Goal: Entertainment & Leisure: Consume media (video, audio)

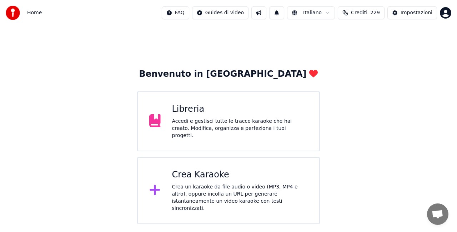
click at [190, 142] on div "Libreria Accedi e gestisci tutte le tracce karaoke che hai creato. Modifica, or…" at bounding box center [228, 121] width 183 height 60
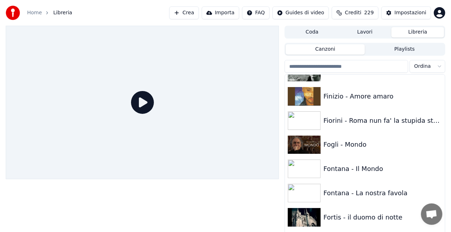
scroll to position [3406, 0]
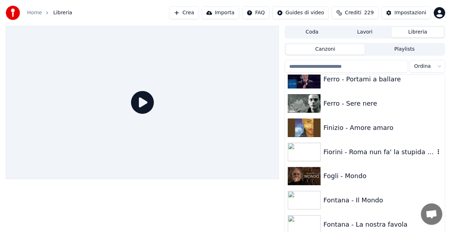
click at [362, 147] on div "Fiorini - Roma nun fa' la stupida stasera" at bounding box center [378, 152] width 111 height 10
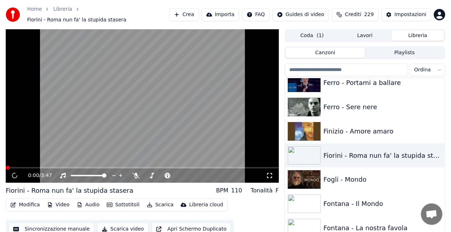
click at [269, 173] on icon at bounding box center [269, 176] width 7 height 6
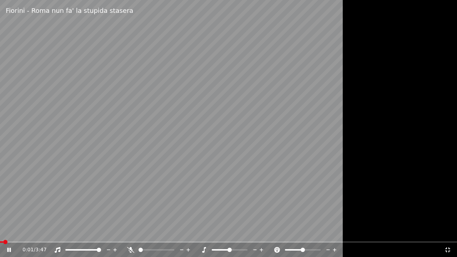
click at [20, 232] on div "0:01 / 3:47" at bounding box center [228, 250] width 457 height 14
click at [21, 232] on div "0:02 / 3:47" at bounding box center [228, 250] width 457 height 14
click at [21, 232] on span at bounding box center [228, 241] width 457 height 1
click at [99, 44] on video at bounding box center [228, 128] width 457 height 257
click at [89, 232] on video at bounding box center [228, 128] width 457 height 257
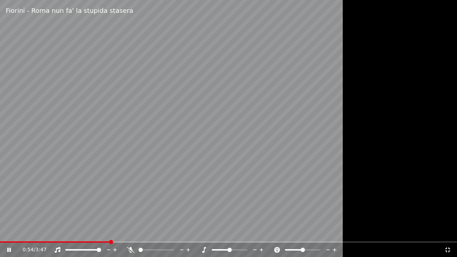
click at [74, 232] on div "0:54 / 3:47" at bounding box center [228, 250] width 457 height 14
click at [72, 232] on span at bounding box center [36, 241] width 72 height 1
click at [64, 232] on span at bounding box center [32, 241] width 64 height 1
click at [132, 232] on icon at bounding box center [130, 250] width 7 height 6
click at [448, 232] on icon at bounding box center [447, 250] width 7 height 6
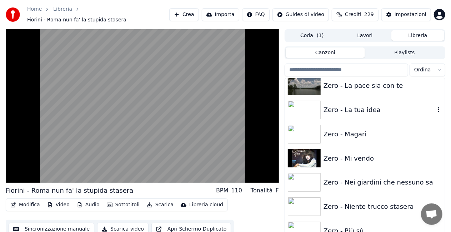
scroll to position [10188, 0]
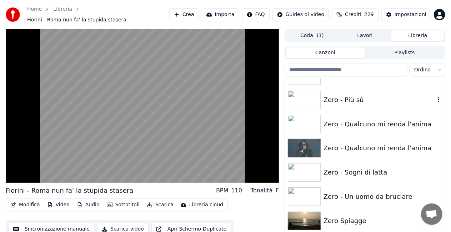
click at [344, 103] on div "Zero - Più sù" at bounding box center [365, 100] width 160 height 24
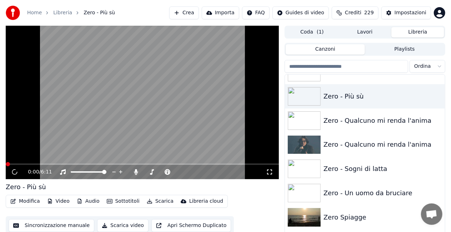
click at [268, 174] on icon at bounding box center [269, 172] width 5 height 5
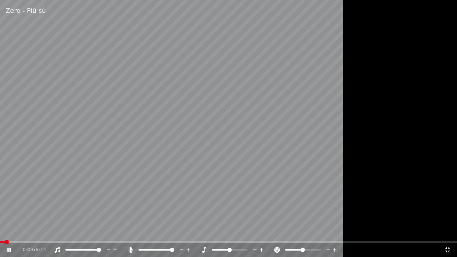
click at [126, 232] on div "0:03 / 6:11" at bounding box center [233, 249] width 422 height 7
click at [129, 232] on icon at bounding box center [130, 250] width 7 height 6
click at [102, 232] on video at bounding box center [228, 128] width 457 height 257
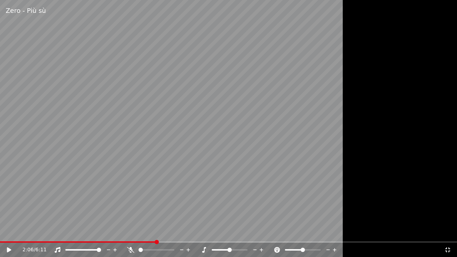
click at [101, 232] on video at bounding box center [228, 128] width 457 height 257
click at [102, 232] on video at bounding box center [228, 128] width 457 height 257
click at [100, 232] on div "Zero - Più sù 2:07 / 6:11" at bounding box center [228, 128] width 457 height 257
click at [100, 232] on div "2:07 / 6:11" at bounding box center [228, 250] width 457 height 14
click at [100, 232] on span at bounding box center [50, 241] width 100 height 1
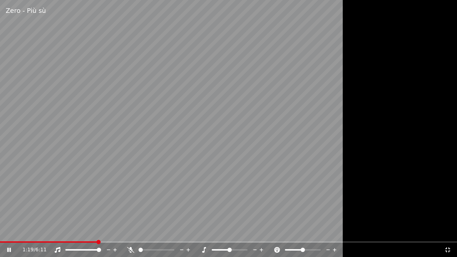
click at [97, 232] on span at bounding box center [98, 242] width 4 height 4
click at [91, 232] on span at bounding box center [45, 241] width 91 height 1
click at [94, 232] on video at bounding box center [228, 128] width 457 height 257
click at [94, 232] on div "2:54 / 6:11" at bounding box center [228, 250] width 457 height 14
click at [94, 232] on span at bounding box center [107, 241] width 214 height 1
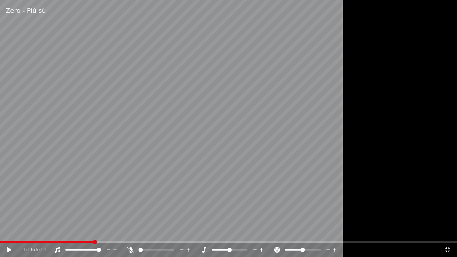
click at [96, 219] on video at bounding box center [228, 128] width 457 height 257
click at [130, 232] on icon at bounding box center [130, 250] width 7 height 6
click at [129, 232] on icon at bounding box center [130, 250] width 7 height 6
click at [54, 232] on video at bounding box center [228, 128] width 457 height 257
click at [55, 232] on span at bounding box center [27, 241] width 55 height 1
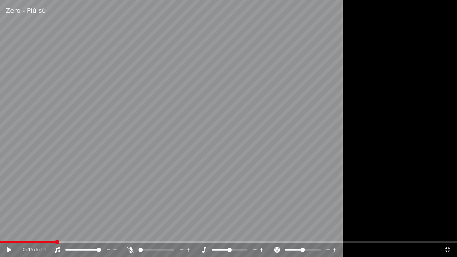
click at [203, 102] on video at bounding box center [228, 128] width 457 height 257
click at [410, 215] on div at bounding box center [228, 128] width 457 height 257
click at [450, 232] on icon at bounding box center [447, 250] width 7 height 6
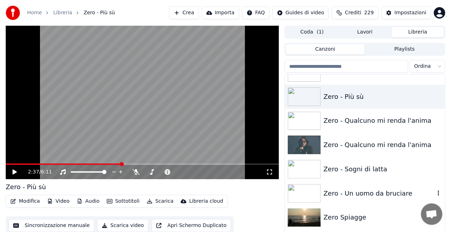
drag, startPoint x: 356, startPoint y: 190, endPoint x: 337, endPoint y: 190, distance: 18.6
click at [355, 190] on div "Zero - Un uomo da bruciare" at bounding box center [378, 194] width 111 height 10
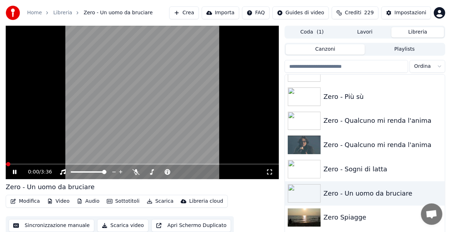
click at [269, 175] on div "0:00 / 3:36" at bounding box center [142, 172] width 267 height 7
click at [272, 170] on icon at bounding box center [269, 172] width 7 height 6
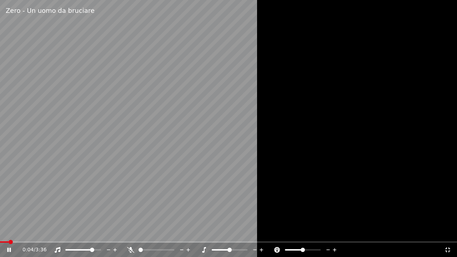
click at [94, 232] on span at bounding box center [92, 250] width 4 height 4
click at [95, 232] on span at bounding box center [47, 241] width 95 height 1
click at [129, 232] on icon at bounding box center [130, 250] width 7 height 6
click at [128, 216] on video at bounding box center [228, 128] width 457 height 257
drag, startPoint x: 131, startPoint y: 154, endPoint x: 140, endPoint y: 150, distance: 9.6
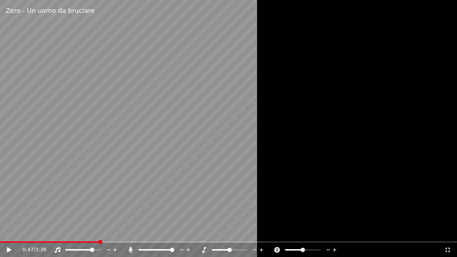
click at [134, 152] on video at bounding box center [228, 128] width 457 height 257
click at [202, 158] on video at bounding box center [228, 128] width 457 height 257
click at [448, 232] on icon at bounding box center [447, 250] width 7 height 6
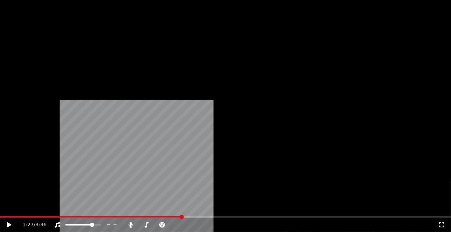
scroll to position [9616, 0]
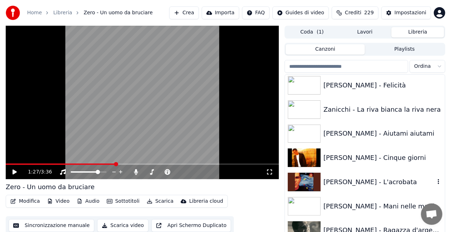
click at [376, 183] on div "[PERSON_NAME] - L'acrobata" at bounding box center [378, 182] width 111 height 10
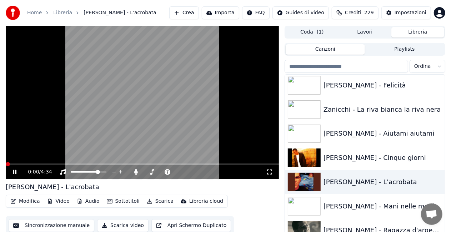
drag, startPoint x: 272, startPoint y: 171, endPoint x: 266, endPoint y: 181, distance: 10.9
click at [268, 172] on icon at bounding box center [269, 172] width 7 height 6
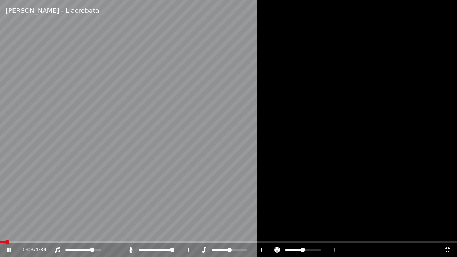
click at [132, 232] on icon at bounding box center [130, 250] width 7 height 6
click at [101, 232] on span at bounding box center [99, 250] width 4 height 4
click at [3, 232] on span at bounding box center [2, 242] width 4 height 4
click at [8, 232] on video at bounding box center [228, 128] width 457 height 257
click at [7, 232] on div "0:43 / 4:34" at bounding box center [228, 249] width 457 height 16
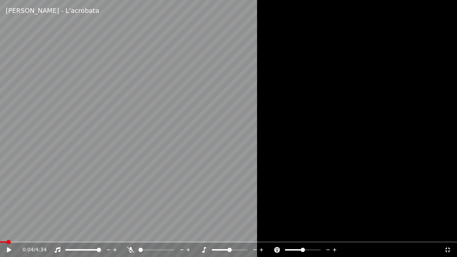
click at [6, 232] on span at bounding box center [3, 241] width 7 height 1
click at [129, 232] on div at bounding box center [159, 249] width 65 height 7
click at [132, 232] on icon at bounding box center [130, 250] width 7 height 6
click at [446, 232] on icon at bounding box center [447, 250] width 7 height 6
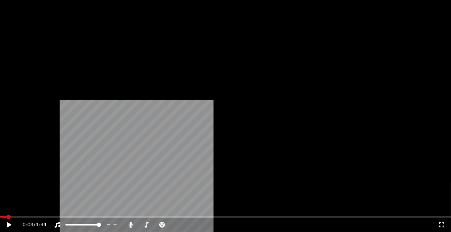
scroll to position [7831, 0]
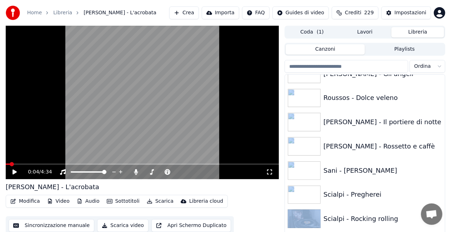
drag, startPoint x: 438, startPoint y: 199, endPoint x: 442, endPoint y: 129, distance: 70.8
click at [442, 129] on div "[PERSON_NAME] [PERSON_NAME] - Gli [PERSON_NAME] - Dolce veleno [PERSON_NAME] - …" at bounding box center [365, 162] width 160 height 174
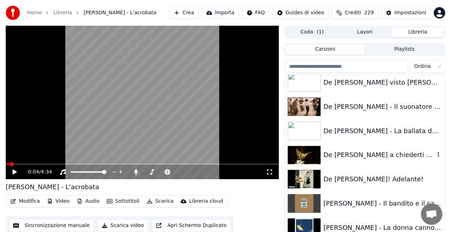
scroll to position [2731, 0]
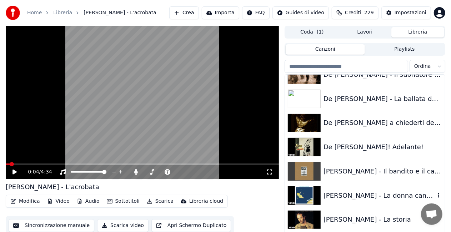
click at [368, 191] on div "[PERSON_NAME] - La donna cannone" at bounding box center [378, 196] width 111 height 10
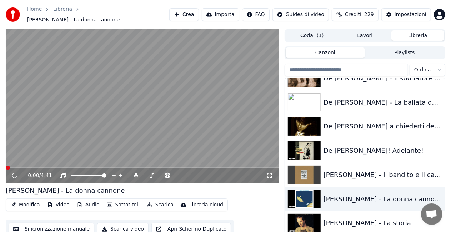
click at [271, 173] on icon at bounding box center [269, 176] width 7 height 6
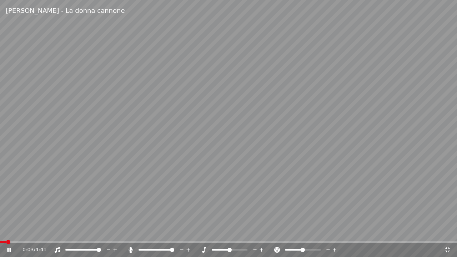
click at [130, 232] on icon at bounding box center [130, 250] width 7 height 6
click at [130, 232] on div "0:58 / 4:41" at bounding box center [228, 250] width 457 height 14
click at [135, 232] on div at bounding box center [162, 249] width 57 height 7
click at [131, 232] on icon at bounding box center [130, 250] width 7 height 6
click at [43, 232] on video at bounding box center [228, 128] width 457 height 257
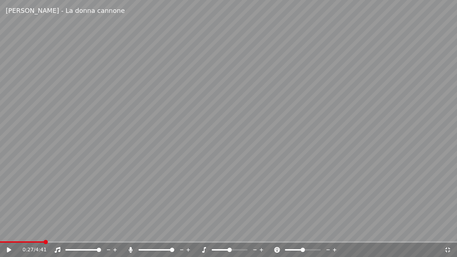
click at [44, 232] on span at bounding box center [22, 241] width 44 height 1
click at [58, 217] on video at bounding box center [228, 128] width 457 height 257
click at [28, 232] on span at bounding box center [14, 241] width 29 height 1
click at [132, 232] on icon at bounding box center [130, 250] width 7 height 6
click at [162, 232] on video at bounding box center [228, 128] width 457 height 257
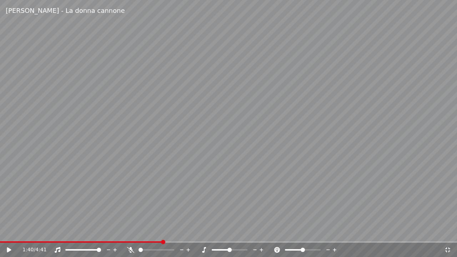
click at [162, 232] on span at bounding box center [81, 241] width 162 height 1
click at [156, 232] on span at bounding box center [157, 242] width 4 height 4
click at [149, 232] on span at bounding box center [150, 242] width 4 height 4
click at [193, 170] on video at bounding box center [228, 128] width 457 height 257
click at [225, 84] on video at bounding box center [228, 128] width 457 height 257
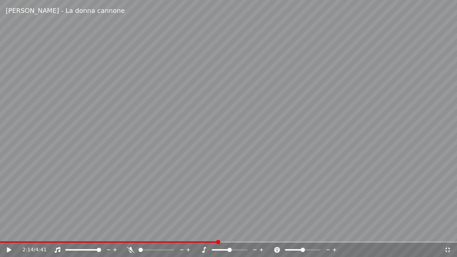
click at [447, 232] on icon at bounding box center [447, 249] width 5 height 5
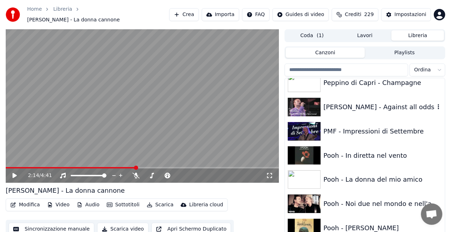
scroll to position [6903, 0]
click at [369, 119] on div "PMF - Impressioni di Settembre" at bounding box center [365, 131] width 160 height 24
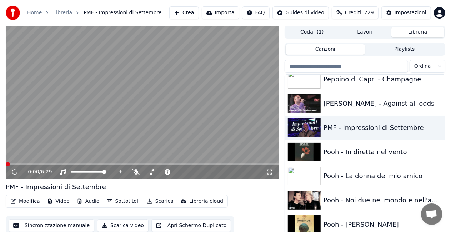
click at [270, 170] on icon at bounding box center [269, 172] width 7 height 6
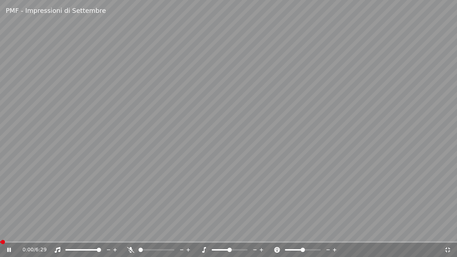
click at [57, 232] on div "0:00 / 6:29" at bounding box center [228, 250] width 457 height 14
click at [56, 232] on span at bounding box center [228, 241] width 457 height 1
click at [70, 232] on span at bounding box center [228, 241] width 457 height 1
click at [80, 232] on video at bounding box center [228, 128] width 457 height 257
click at [81, 232] on video at bounding box center [228, 128] width 457 height 257
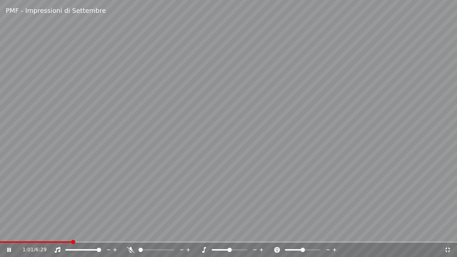
click at [83, 232] on div "PMF - Impressioni di Settembre 1:01 / 6:29" at bounding box center [228, 128] width 457 height 257
click at [85, 232] on div "1:01 / 6:29" at bounding box center [228, 250] width 457 height 14
click at [89, 232] on span at bounding box center [228, 241] width 457 height 1
drag, startPoint x: 126, startPoint y: 194, endPoint x: 131, endPoint y: 193, distance: 5.0
click at [126, 193] on video at bounding box center [228, 128] width 457 height 257
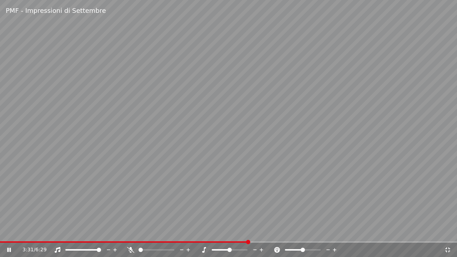
click at [431, 74] on video at bounding box center [228, 128] width 457 height 257
click at [449, 232] on icon at bounding box center [447, 249] width 5 height 5
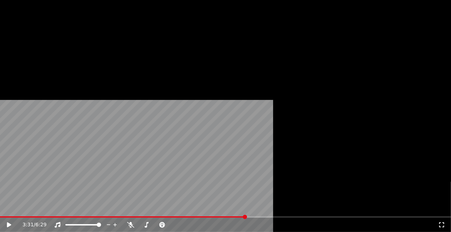
scroll to position [7331, 0]
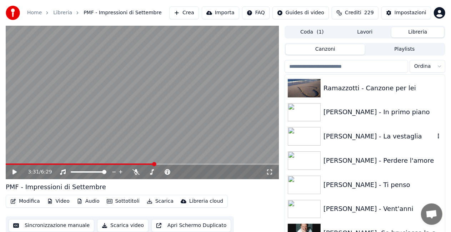
click at [354, 135] on div "[PERSON_NAME] - La vestaglia" at bounding box center [378, 136] width 111 height 10
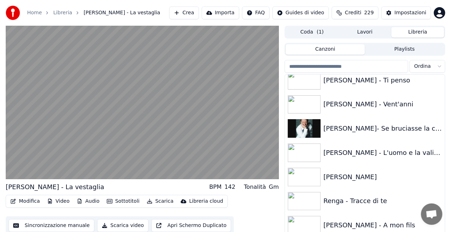
scroll to position [7438, 0]
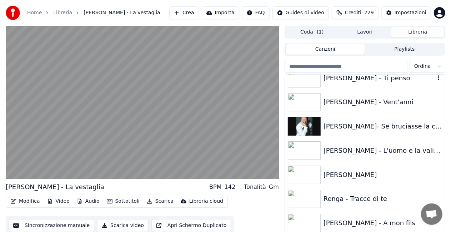
click at [355, 81] on div "[PERSON_NAME] - Ti penso" at bounding box center [378, 78] width 111 height 10
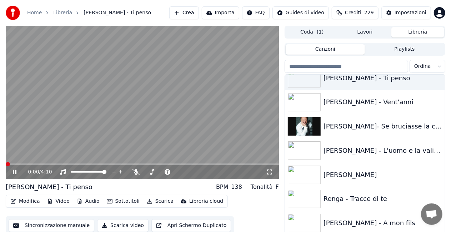
click at [273, 169] on icon at bounding box center [269, 172] width 7 height 6
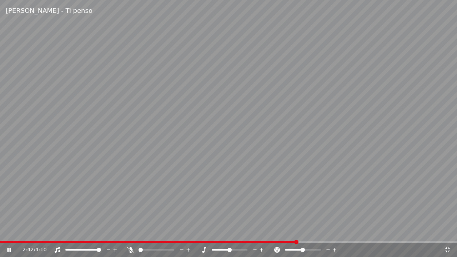
click at [69, 221] on video at bounding box center [228, 128] width 457 height 257
click at [450, 232] on icon at bounding box center [447, 250] width 7 height 6
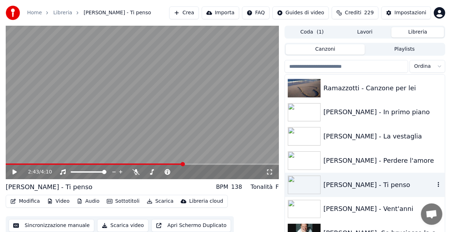
scroll to position [16, 0]
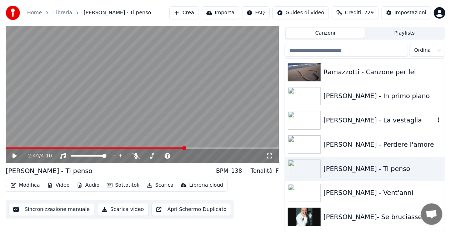
click at [338, 120] on div "[PERSON_NAME] - La vestaglia" at bounding box center [378, 120] width 111 height 10
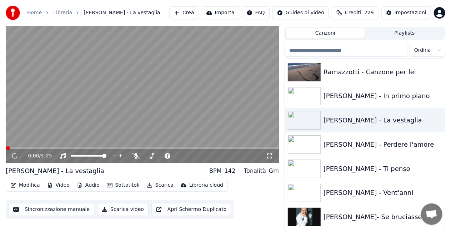
click at [272, 158] on icon at bounding box center [269, 156] width 7 height 6
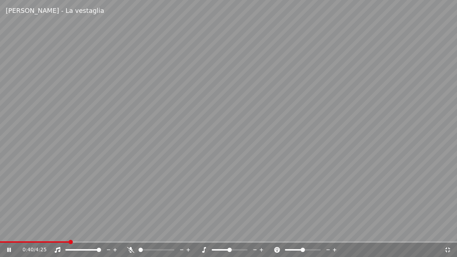
click at [2, 232] on video at bounding box center [228, 128] width 457 height 257
click at [2, 232] on span at bounding box center [35, 241] width 70 height 1
click at [6, 232] on icon at bounding box center [14, 250] width 17 height 6
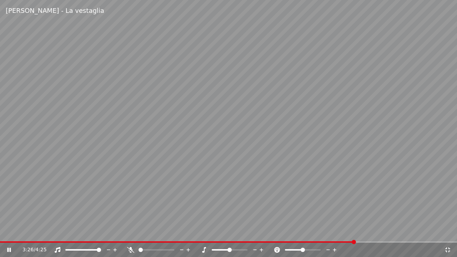
click at [247, 232] on div "3:26 / 4:25" at bounding box center [228, 250] width 457 height 14
click at [247, 232] on span at bounding box center [124, 241] width 248 height 1
click at [450, 232] on icon at bounding box center [447, 250] width 7 height 6
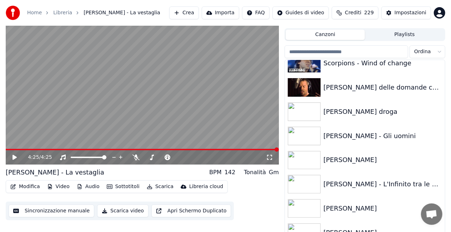
scroll to position [16, 0]
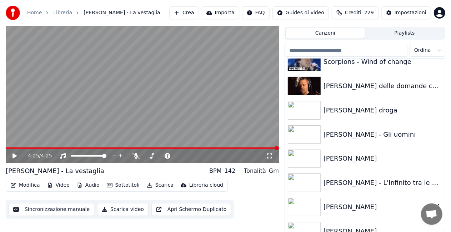
click at [358, 214] on div "[PERSON_NAME]" at bounding box center [365, 207] width 160 height 24
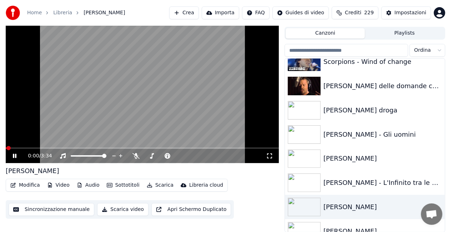
click at [269, 156] on icon at bounding box center [269, 156] width 7 height 6
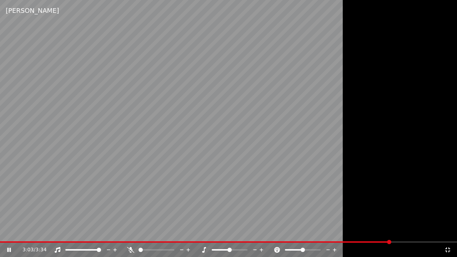
click at [7, 232] on video at bounding box center [228, 128] width 457 height 257
click at [1, 232] on span at bounding box center [195, 241] width 391 height 1
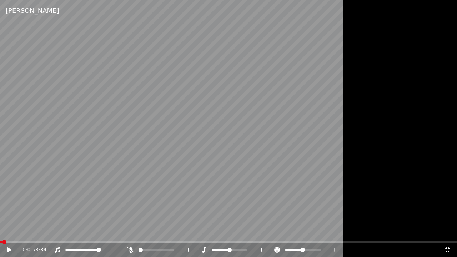
click at [10, 232] on icon at bounding box center [9, 249] width 4 height 5
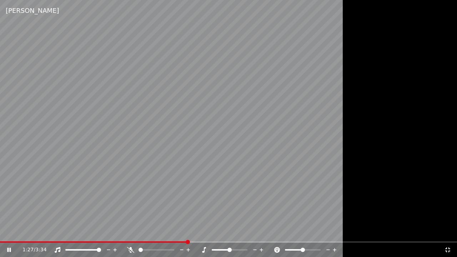
click at [222, 110] on video at bounding box center [228, 128] width 457 height 257
click at [174, 232] on div "1:28 / 3:34" at bounding box center [228, 250] width 457 height 14
click at [171, 232] on div "1:28 / 3:34" at bounding box center [228, 250] width 457 height 14
click at [141, 232] on span at bounding box center [70, 241] width 141 height 1
click at [242, 114] on video at bounding box center [228, 128] width 457 height 257
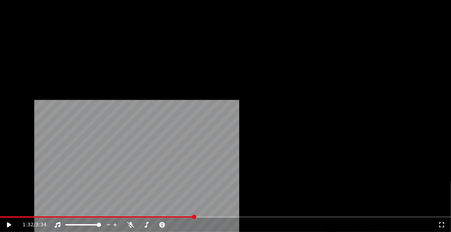
scroll to position [8152, 0]
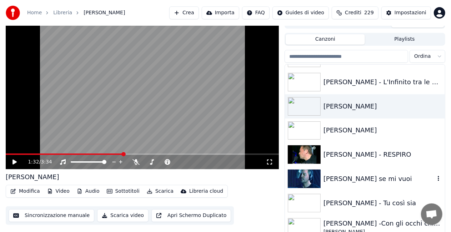
drag, startPoint x: 356, startPoint y: 175, endPoint x: 274, endPoint y: 180, distance: 83.0
click at [356, 175] on div "[PERSON_NAME] se mi vuoi" at bounding box center [378, 179] width 111 height 10
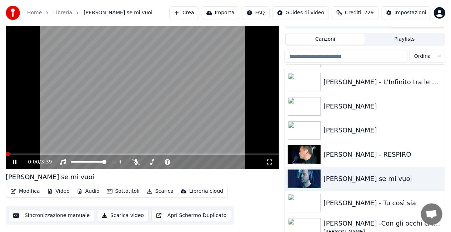
click at [272, 161] on icon at bounding box center [269, 162] width 7 height 6
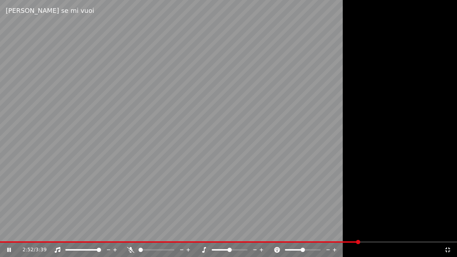
click at [301, 151] on video at bounding box center [228, 128] width 457 height 257
click at [447, 232] on icon at bounding box center [447, 250] width 7 height 6
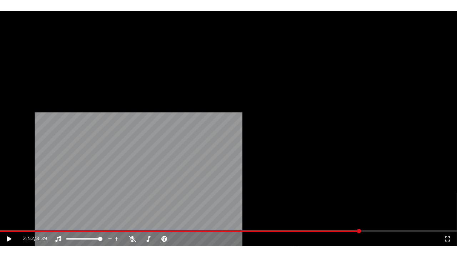
scroll to position [10116, 0]
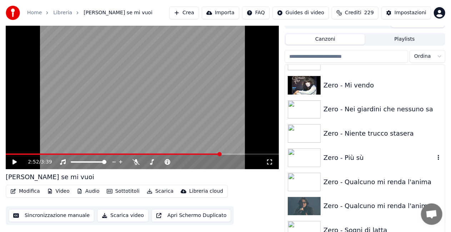
click at [348, 154] on div "Zero - Più sù" at bounding box center [378, 158] width 111 height 10
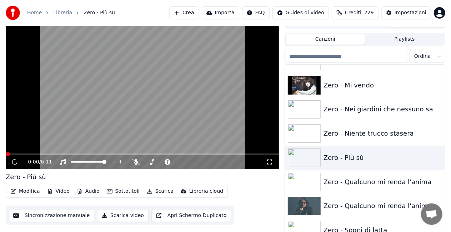
click at [270, 161] on icon at bounding box center [269, 162] width 7 height 6
